Goal: Task Accomplishment & Management: Use online tool/utility

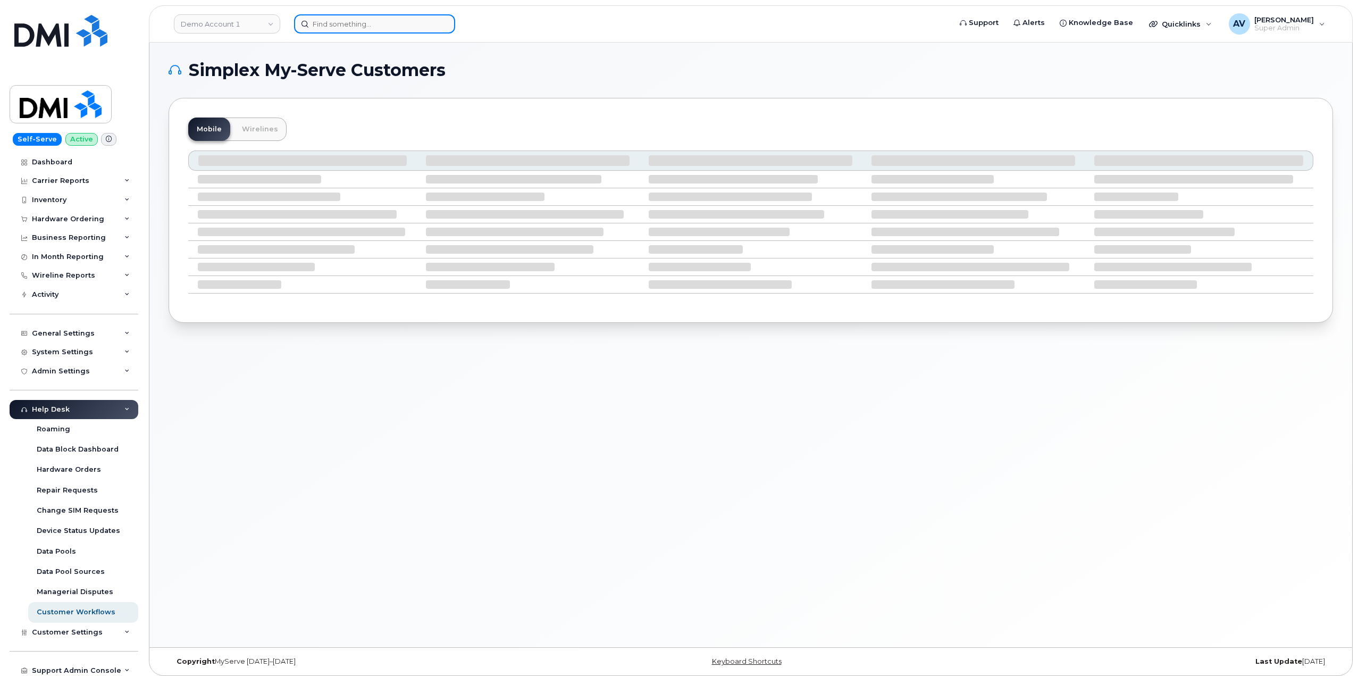
click at [414, 22] on input at bounding box center [374, 23] width 161 height 19
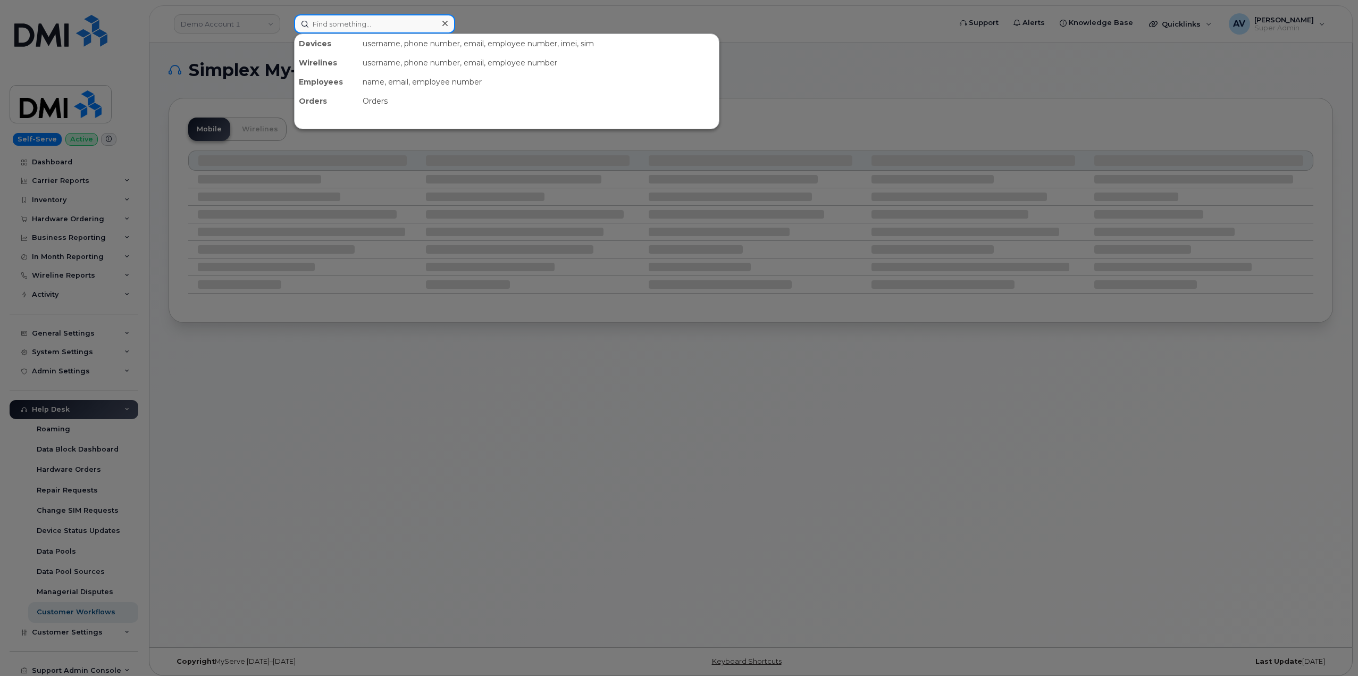
paste input "343-571-9263"
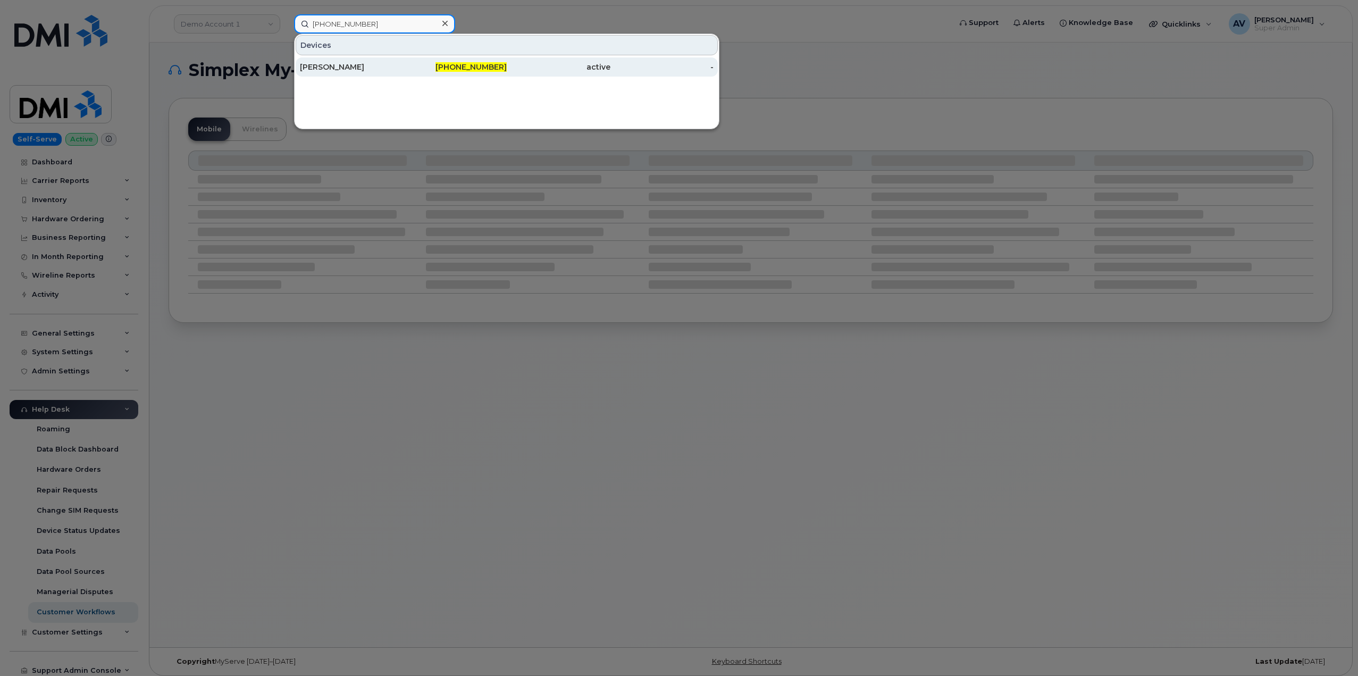
type input "343-571-9263"
click at [379, 68] on div "Parisa Valizadeh" at bounding box center [352, 67] width 104 height 11
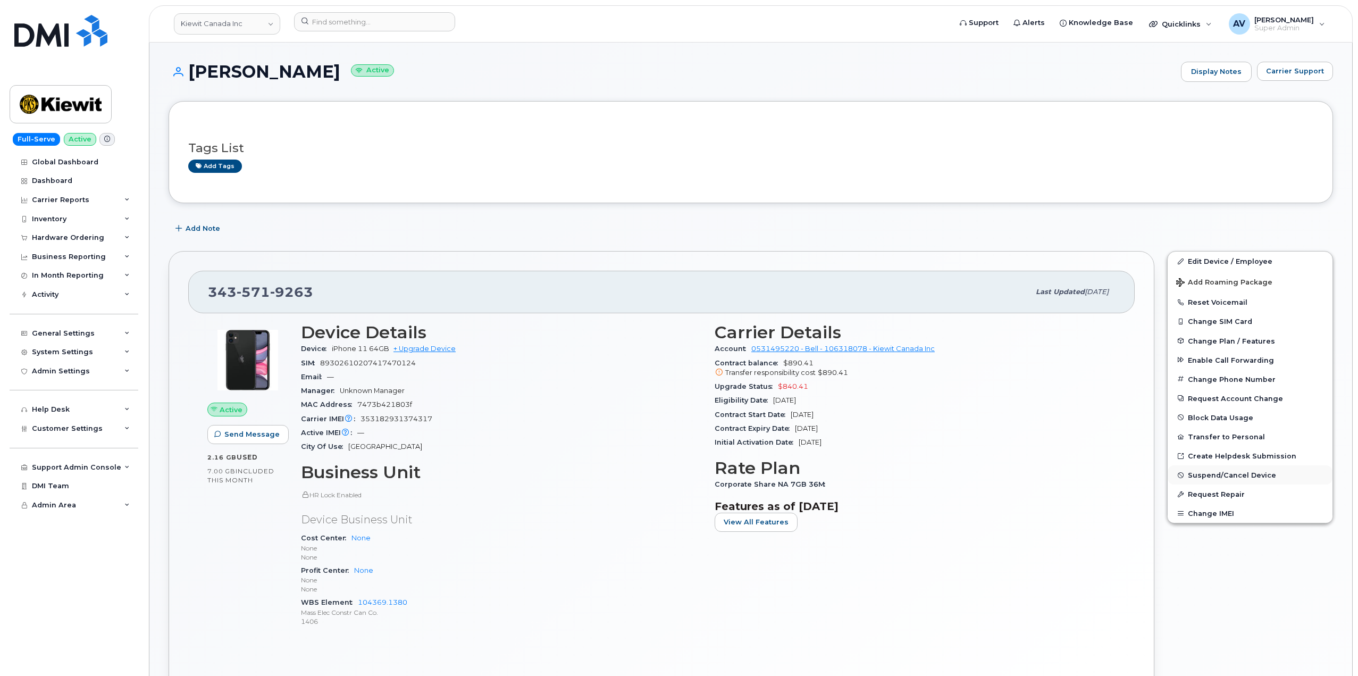
click at [1223, 480] on button "Suspend/Cancel Device" at bounding box center [1250, 474] width 165 height 19
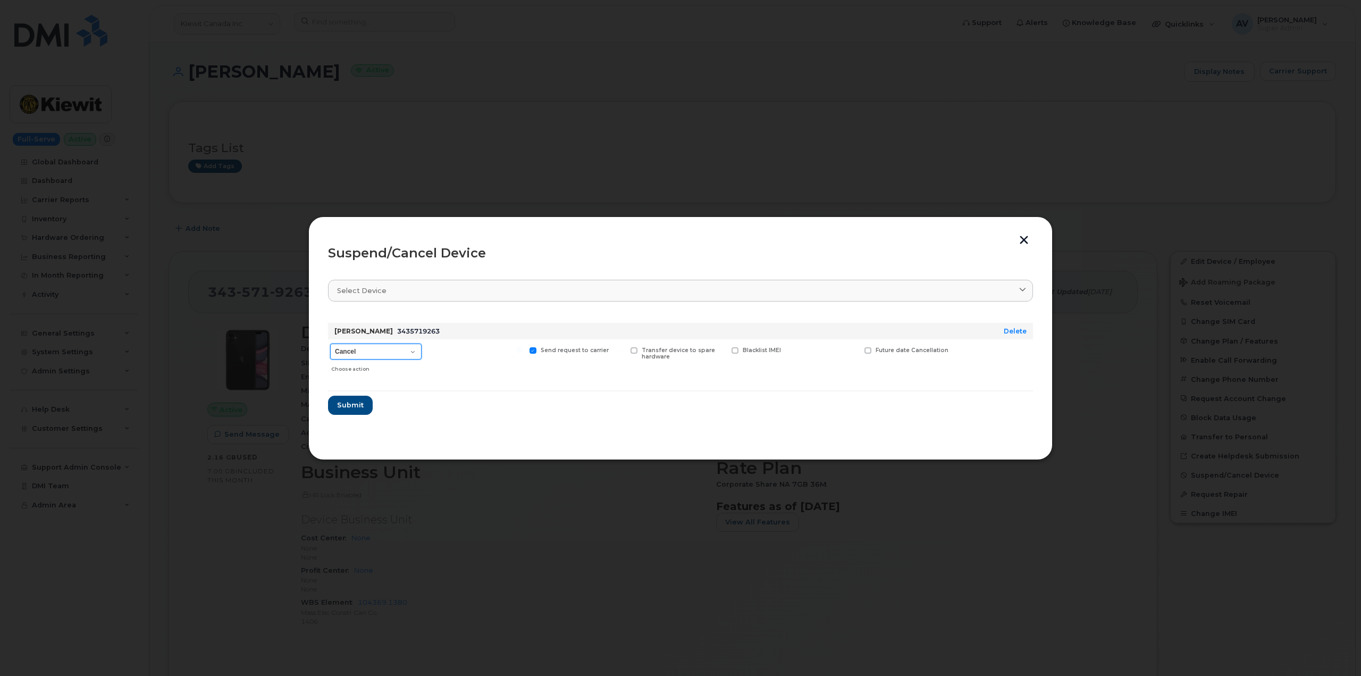
click at [379, 355] on select "Cancel Suspend - Extend Suspension Suspend - Reduced Rate Suspend - Full Rate S…" at bounding box center [375, 352] width 91 height 16
select select "[object Object]"
click at [330, 344] on select "Cancel Suspend - Extend Suspension Suspend - Reduced Rate Suspend - Full Rate S…" at bounding box center [375, 352] width 91 height 16
click at [356, 404] on span "Submit" at bounding box center [350, 405] width 27 height 10
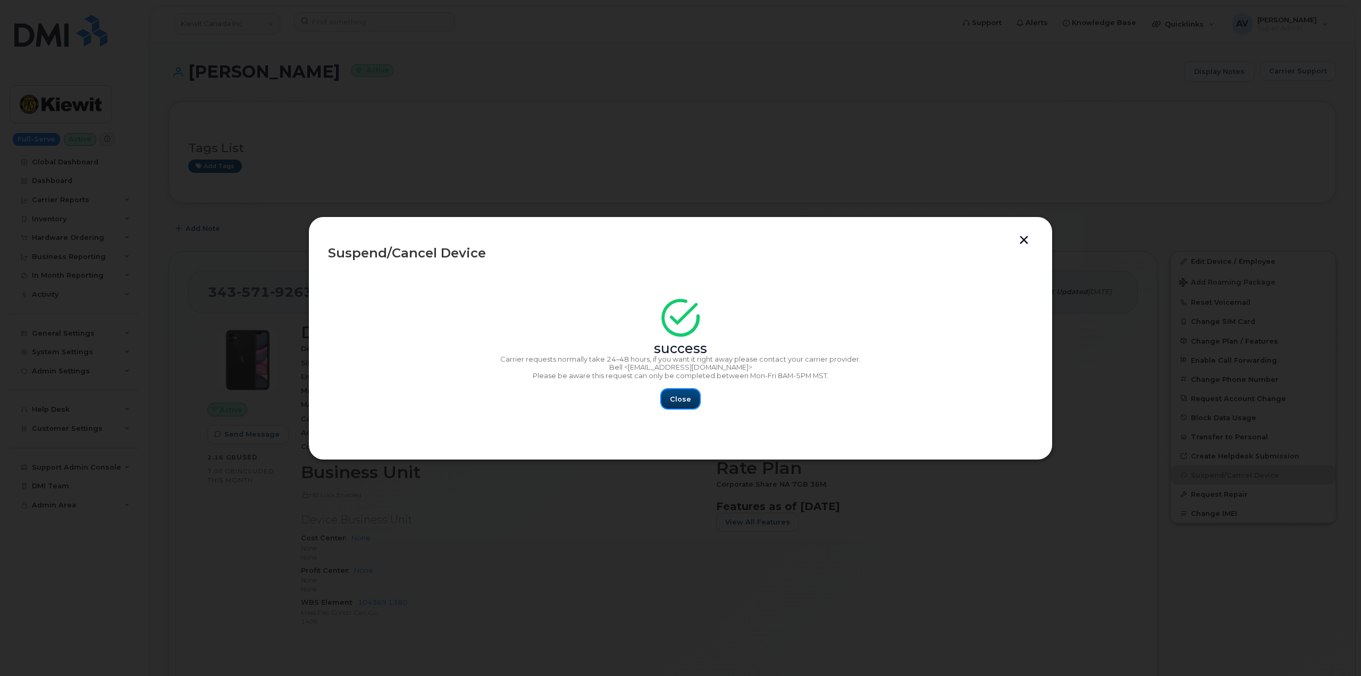
click at [677, 400] on span "Close" at bounding box center [680, 399] width 21 height 10
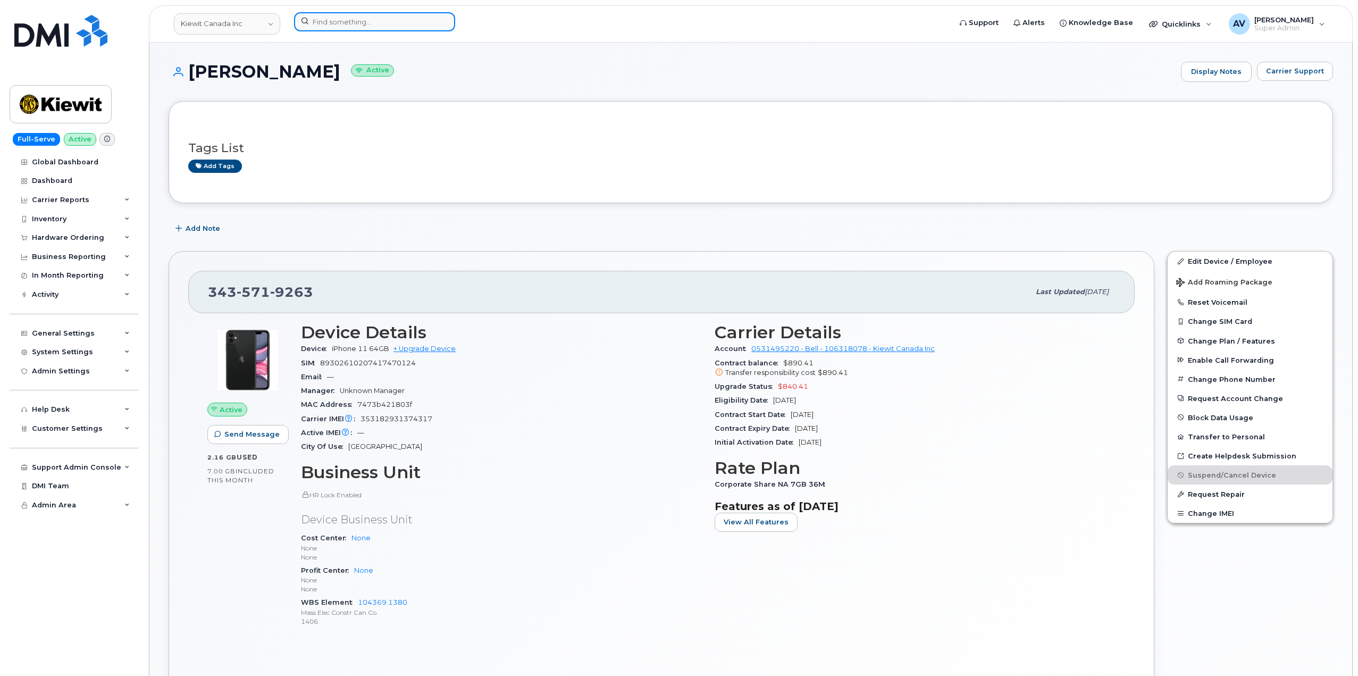
click at [406, 21] on input at bounding box center [374, 21] width 161 height 19
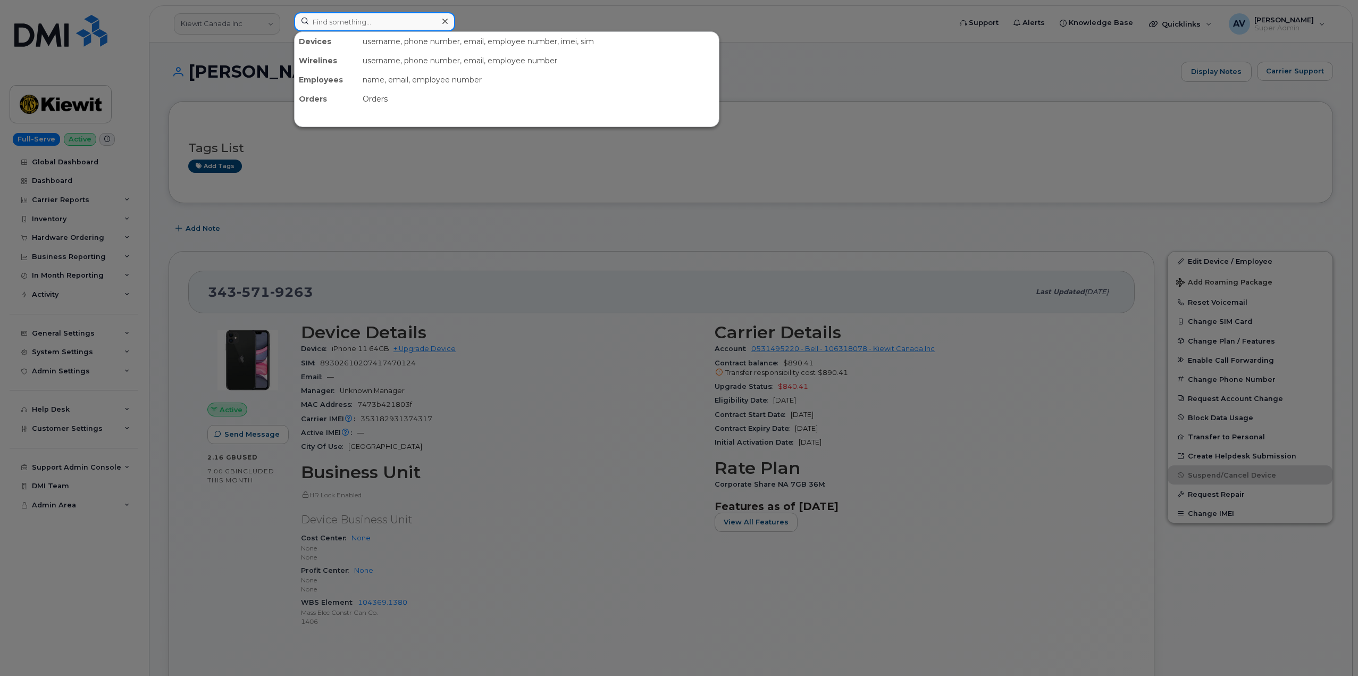
paste input "865-338-0495"
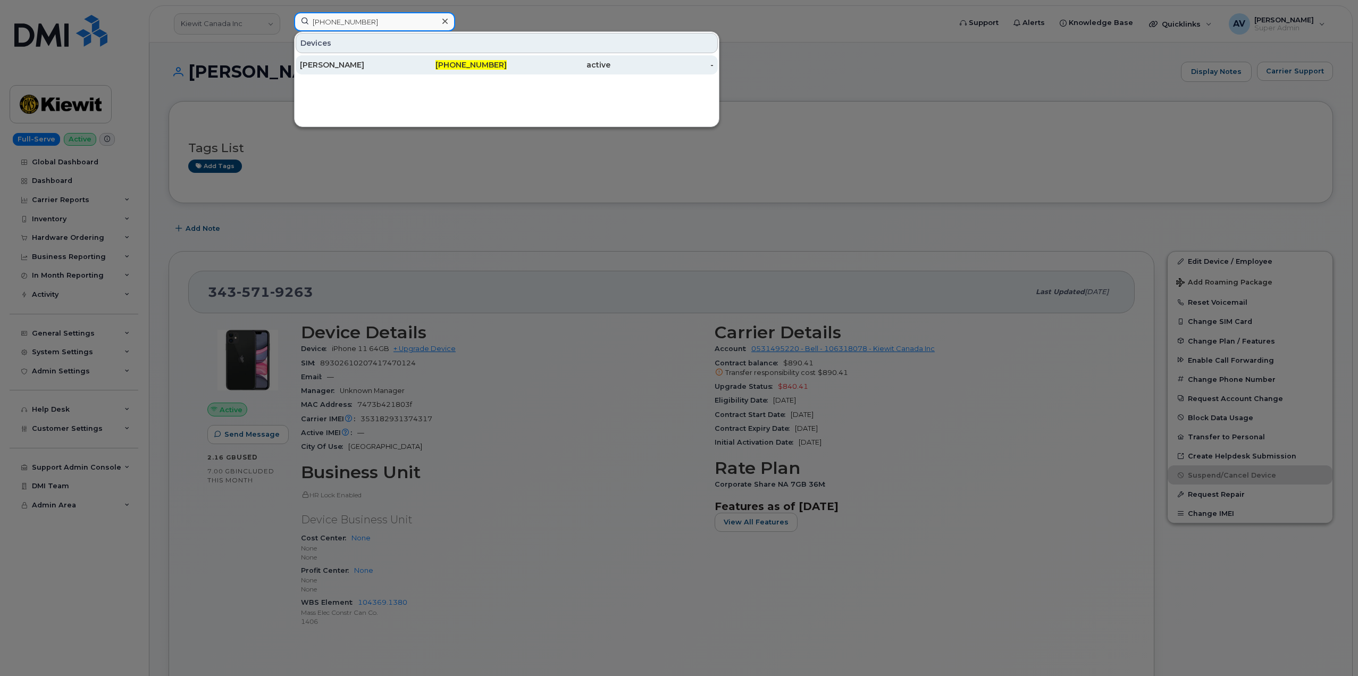
type input "865-338-0495"
click at [442, 65] on div "865-338-0495" at bounding box center [456, 65] width 104 height 11
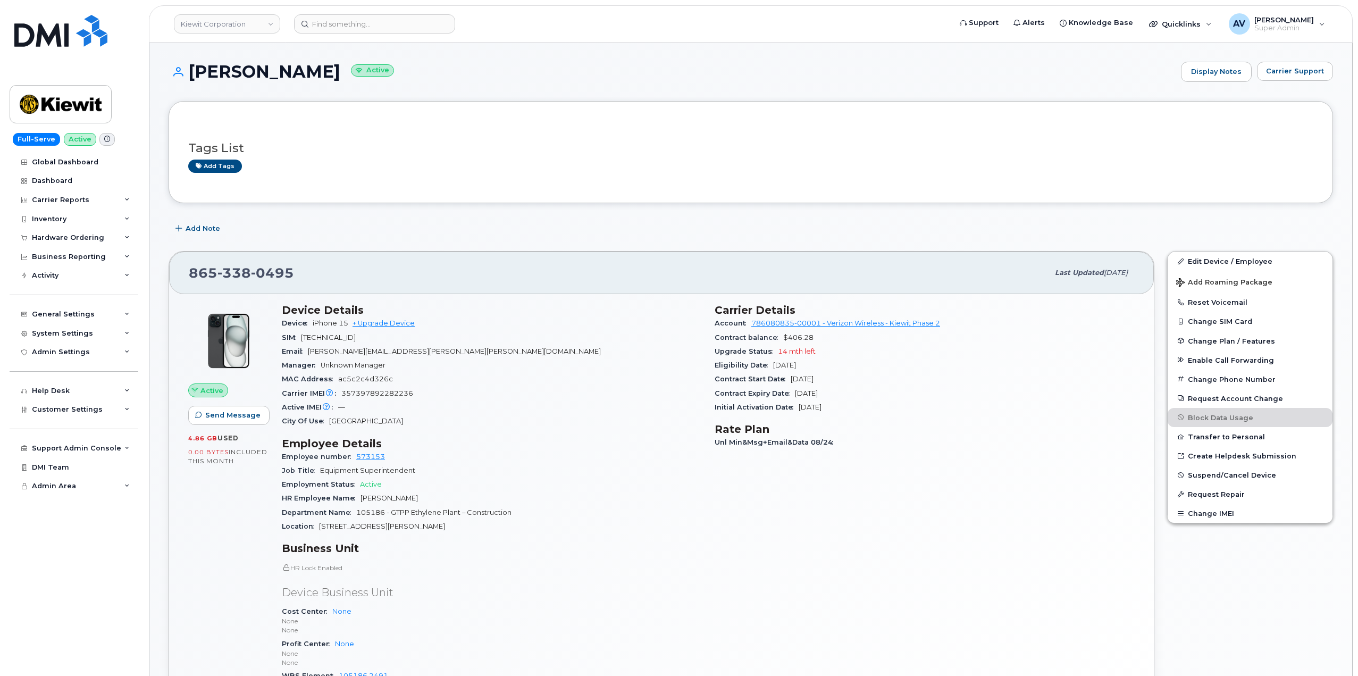
click at [1116, 539] on div "Carrier Details Account 786080835-00001 - Verizon Wireless - [PERSON_NAME] Phas…" at bounding box center [924, 506] width 433 height 419
click at [1229, 475] on span "Suspend/Cancel Device" at bounding box center [1232, 475] width 88 height 8
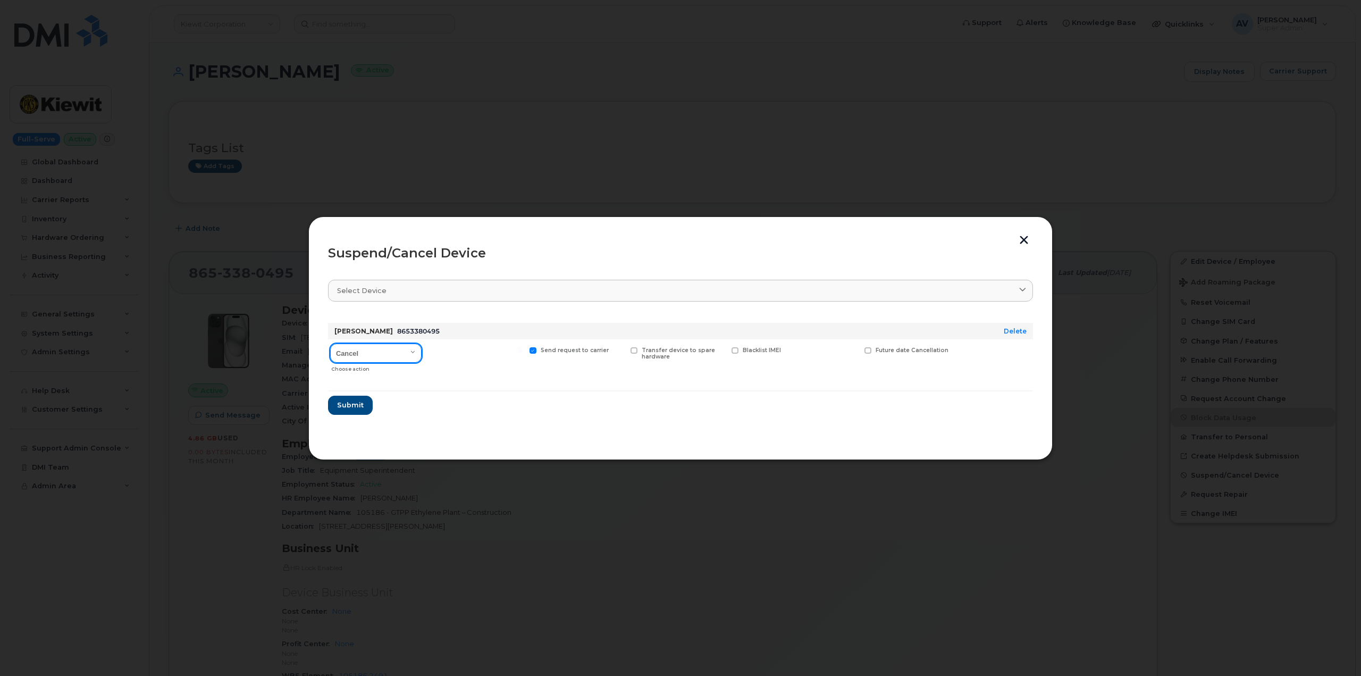
click at [370, 348] on select "Cancel Suspend - Reduced Rate Suspend - Full Rate Suspend - Lost Device/Stolen …" at bounding box center [375, 353] width 91 height 19
select select "[object Object]"
click at [330, 344] on select "Cancel Suspend - Reduced Rate Suspend - Full Rate Suspend - Lost Device/Stolen …" at bounding box center [375, 353] width 91 height 19
click at [354, 402] on span "Submit" at bounding box center [350, 405] width 27 height 10
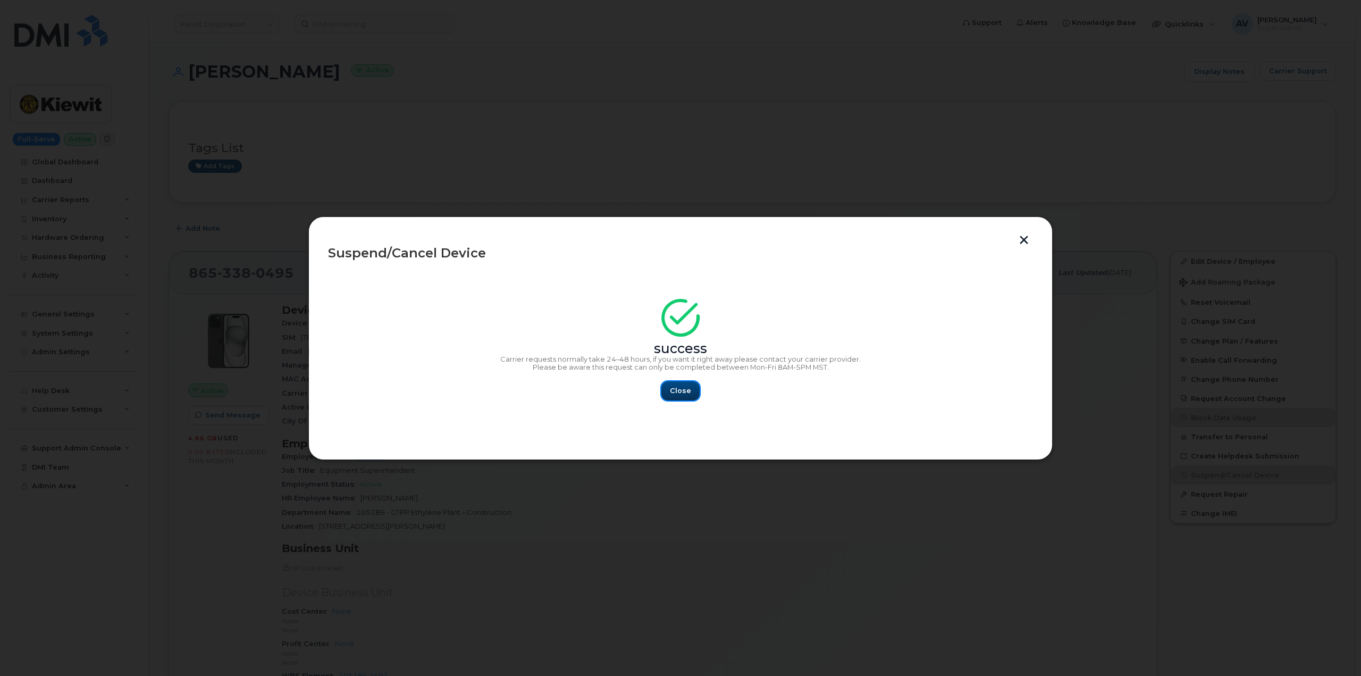
click at [690, 387] on button "Close" at bounding box center [681, 390] width 38 height 19
